Goal: Check status: Check status

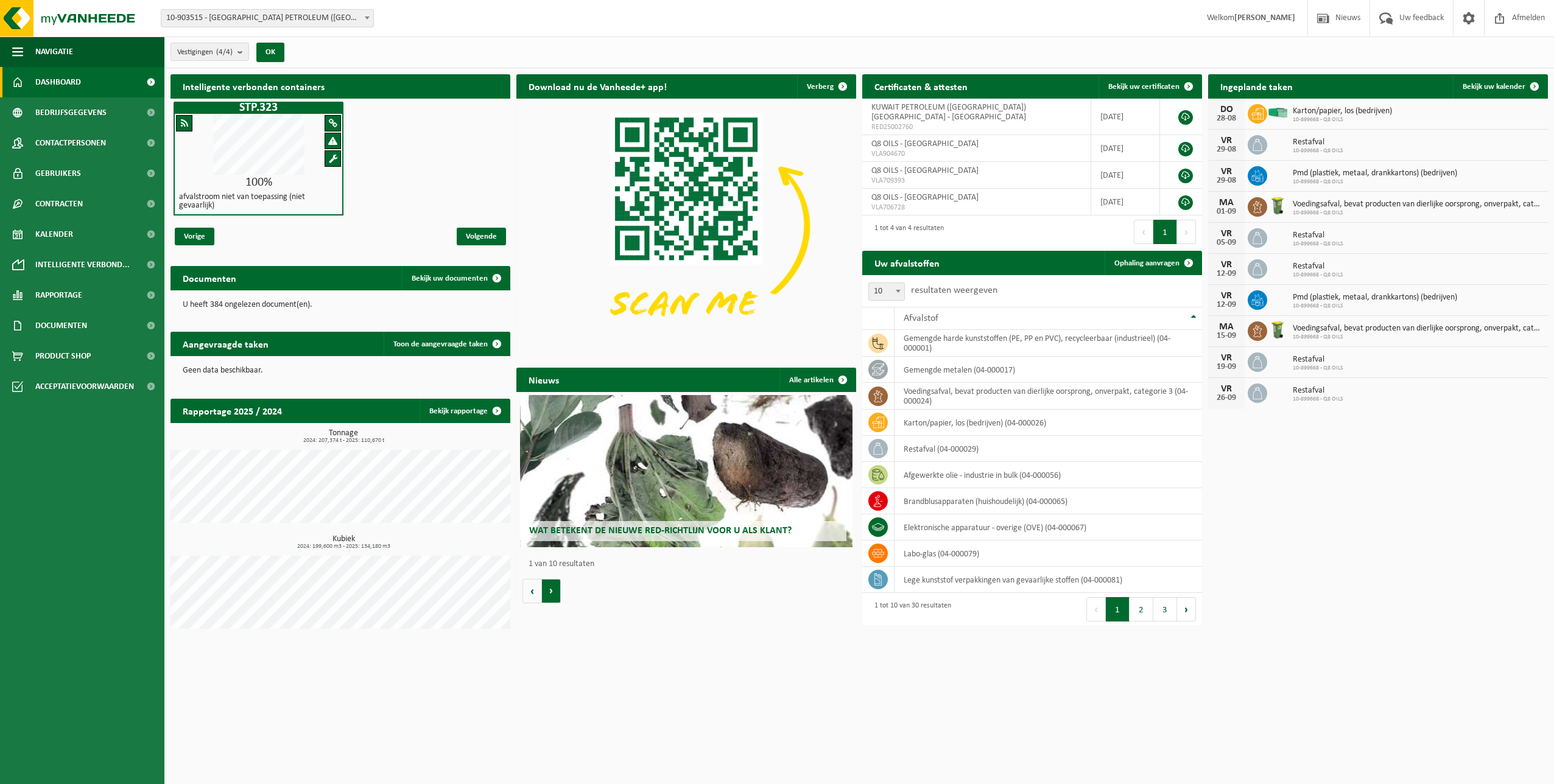
click at [547, 594] on button "Volgende" at bounding box center [552, 591] width 19 height 24
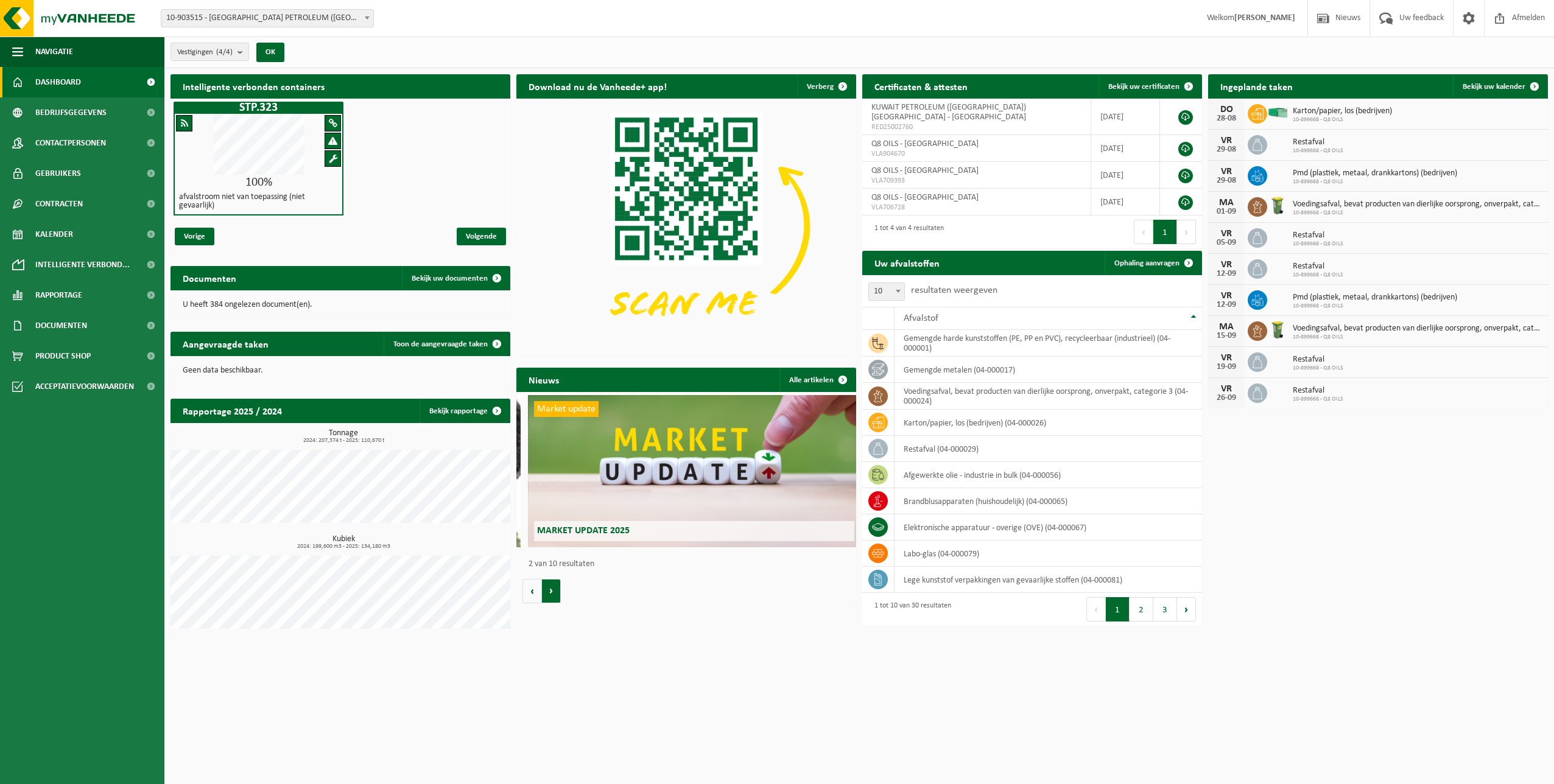
scroll to position [0, 340]
click at [535, 587] on button "Vorige" at bounding box center [532, 591] width 20 height 24
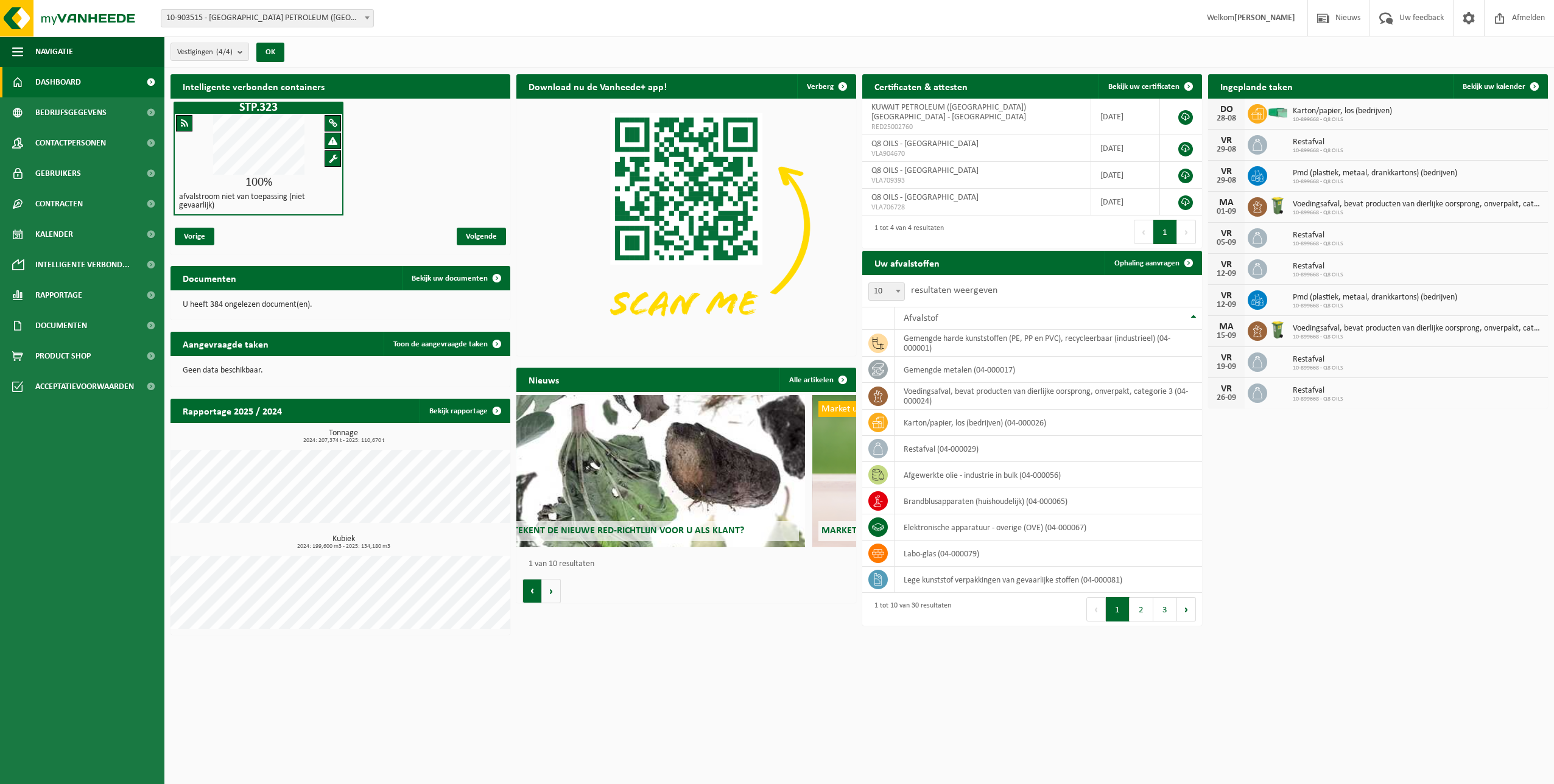
scroll to position [0, 0]
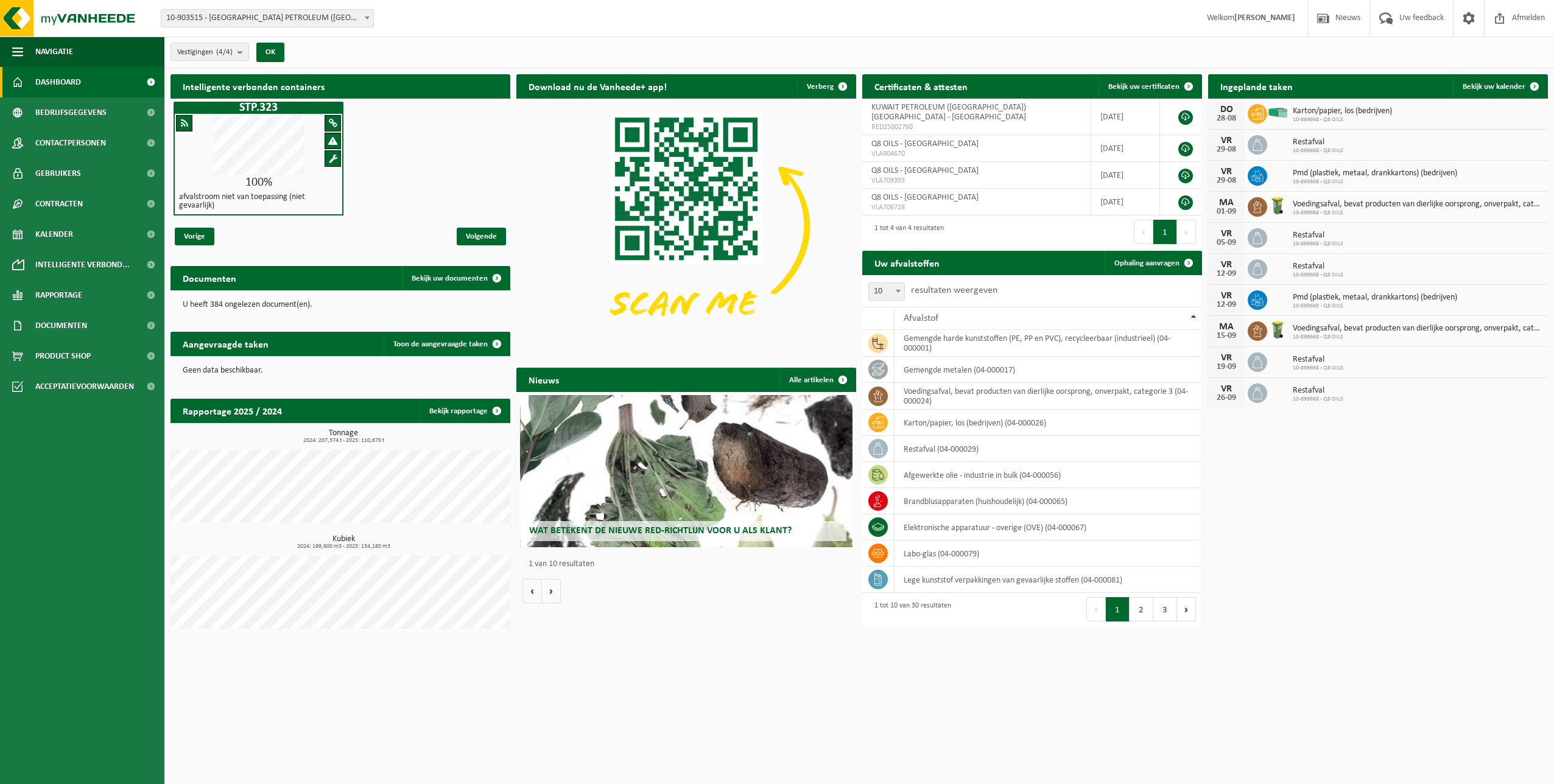
click at [84, 75] on link "Dashboard" at bounding box center [82, 82] width 164 height 31
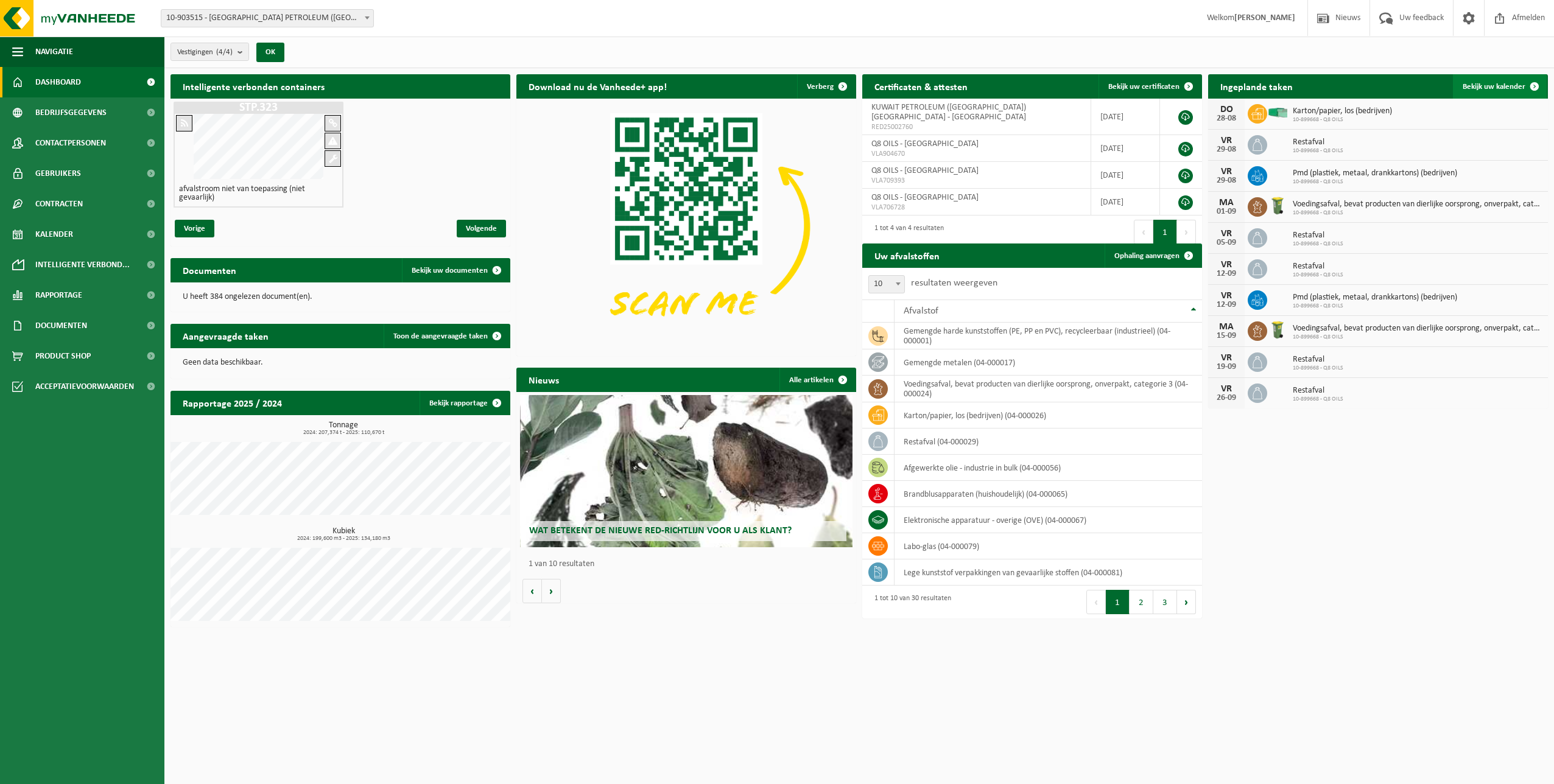
click at [1483, 83] on span "Bekijk uw kalender" at bounding box center [1494, 87] width 62 height 8
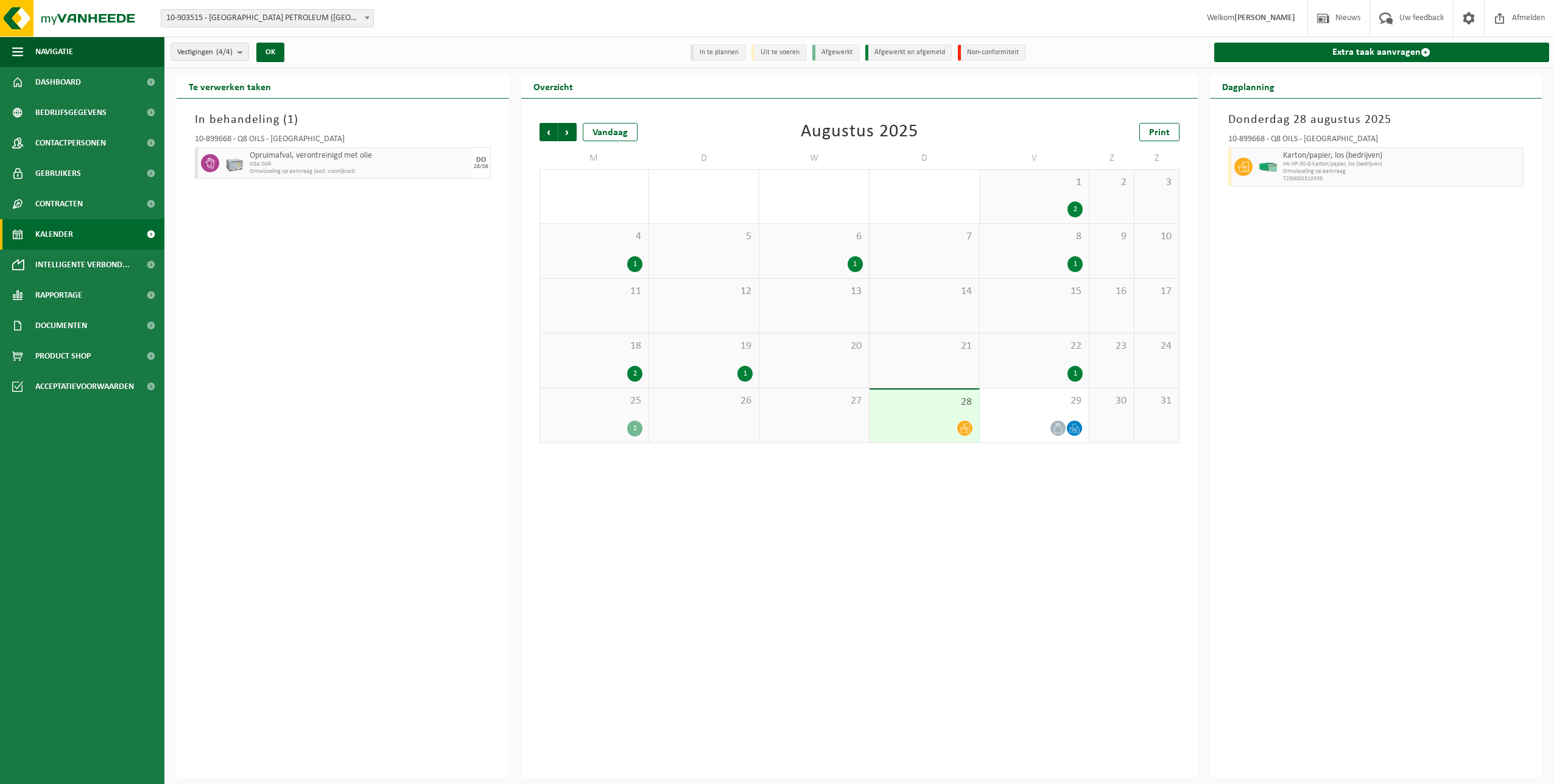
click at [634, 427] on div "2" at bounding box center [634, 428] width 15 height 16
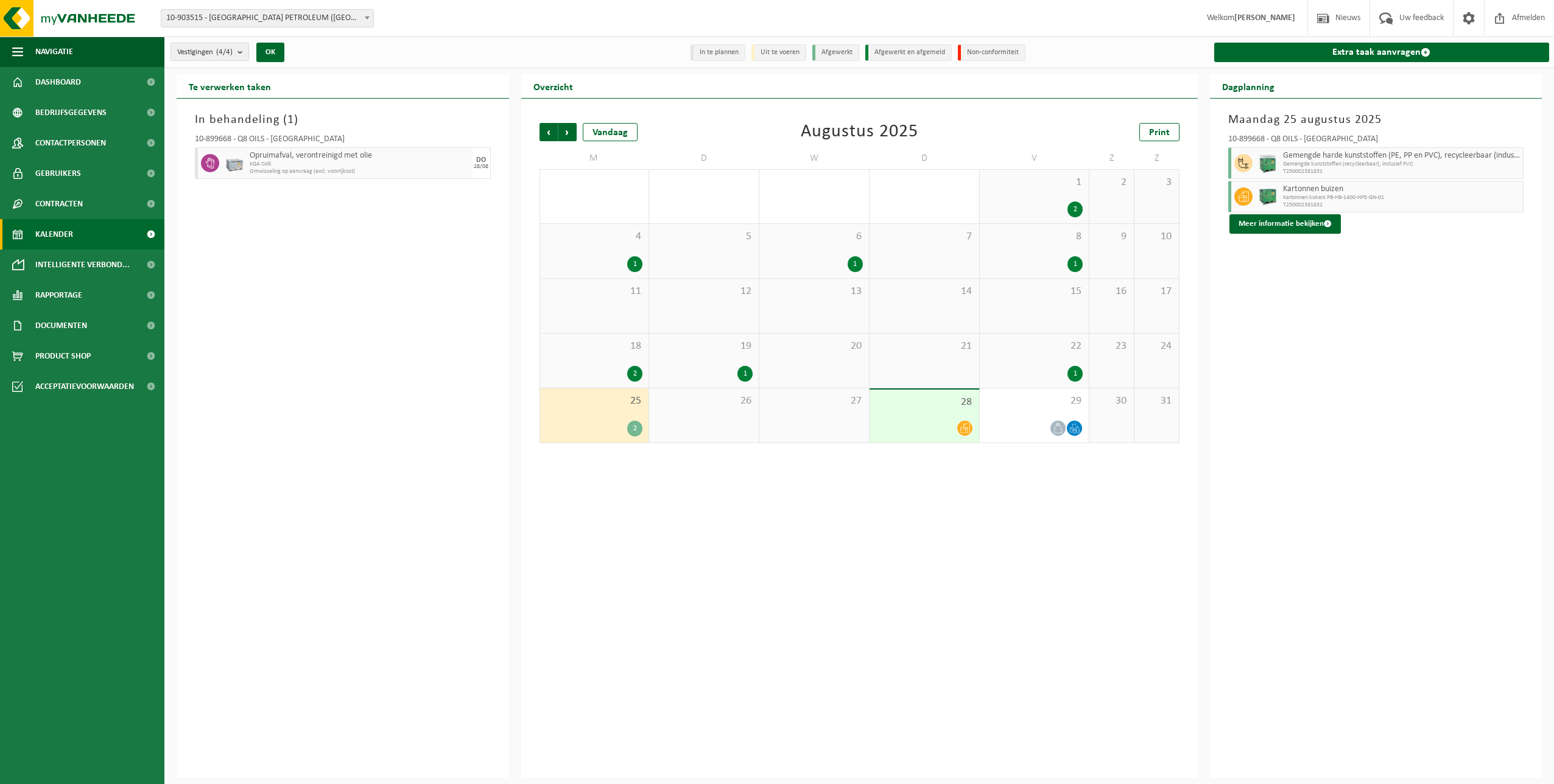
click at [1077, 214] on div "2" at bounding box center [1074, 209] width 15 height 16
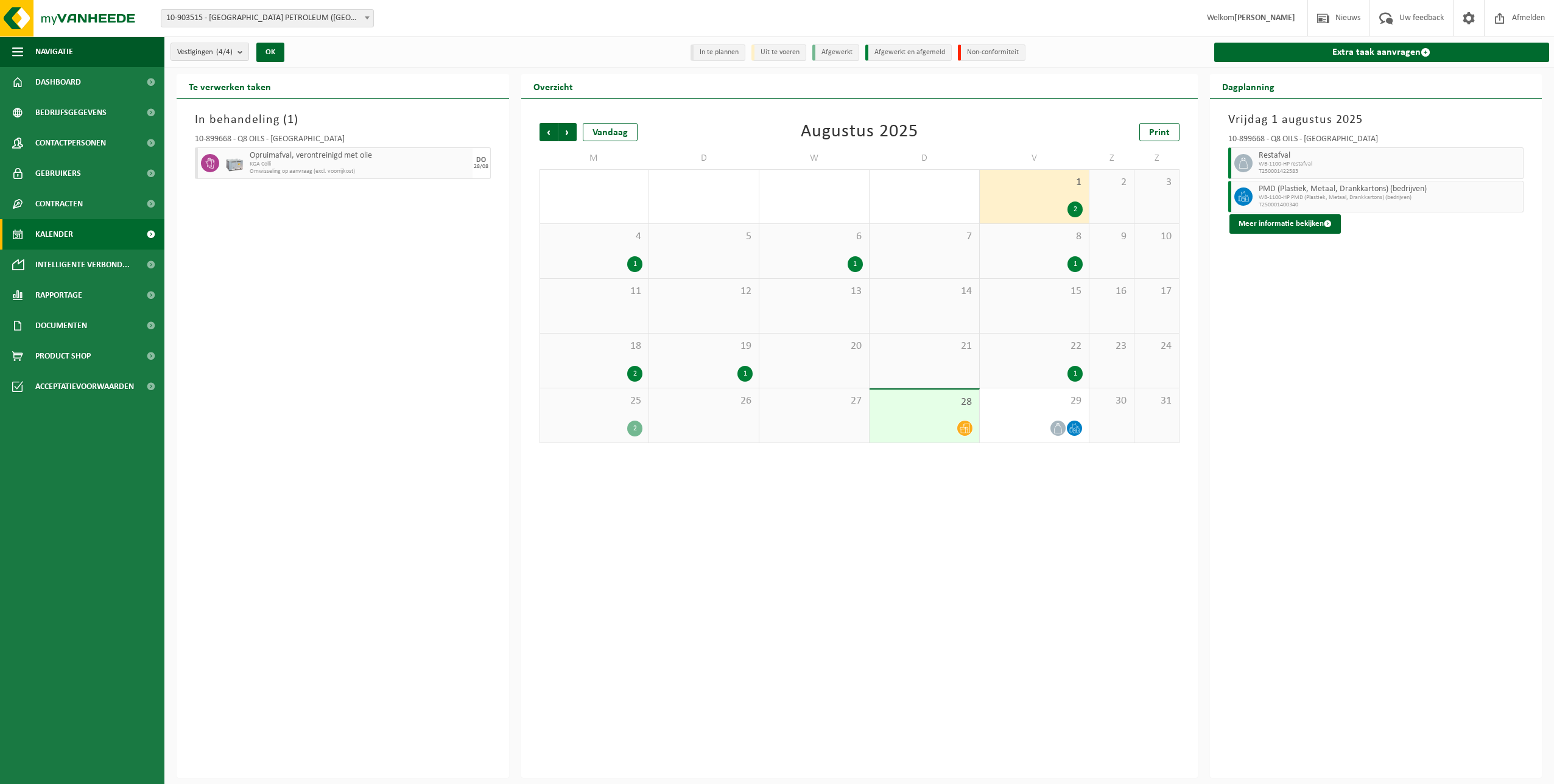
click at [1078, 263] on div "1" at bounding box center [1074, 263] width 15 height 16
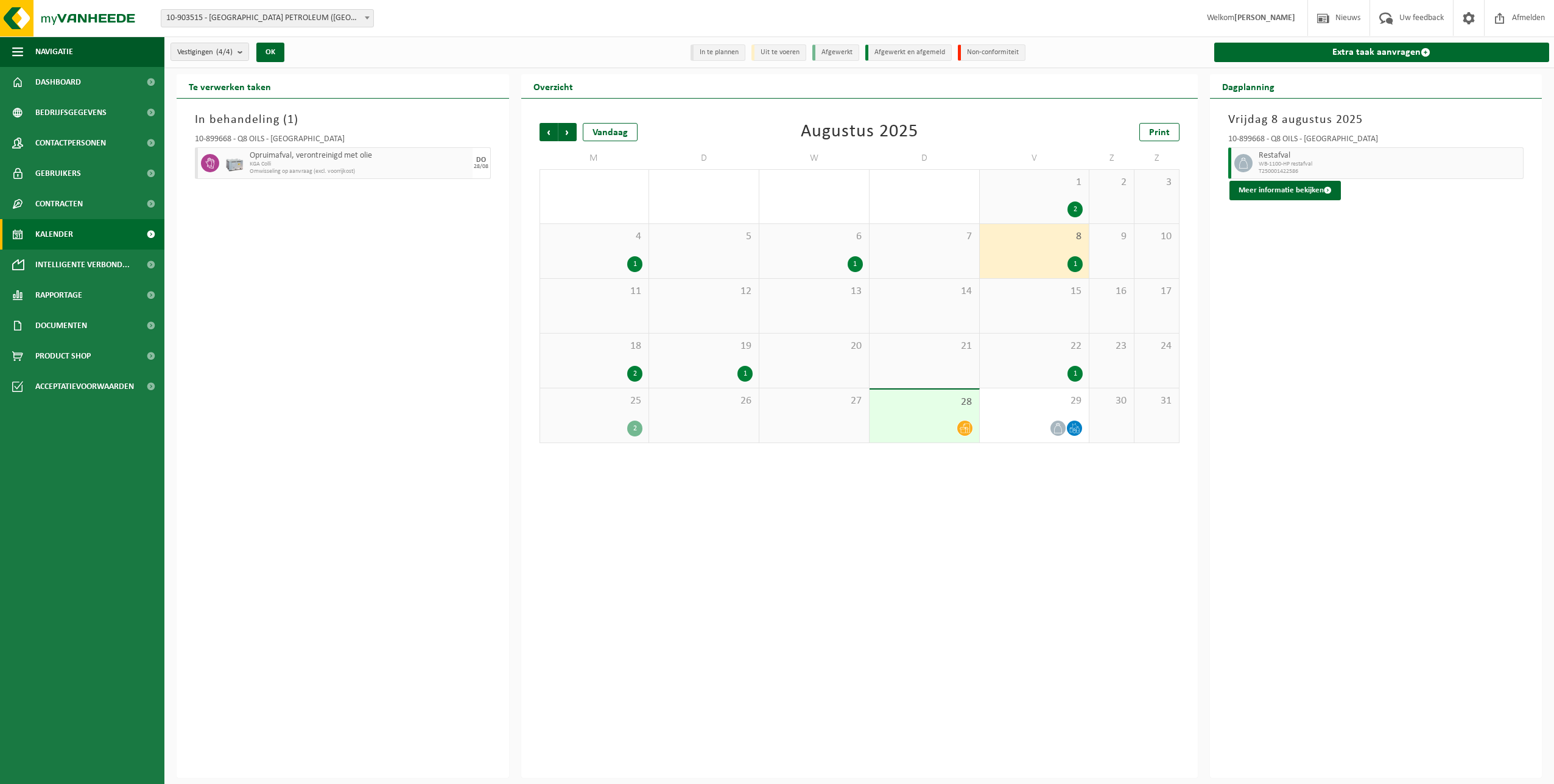
click at [1079, 373] on div "1" at bounding box center [1074, 373] width 15 height 16
click at [572, 138] on span "Volgende" at bounding box center [567, 132] width 18 height 18
